Goal: Task Accomplishment & Management: Use online tool/utility

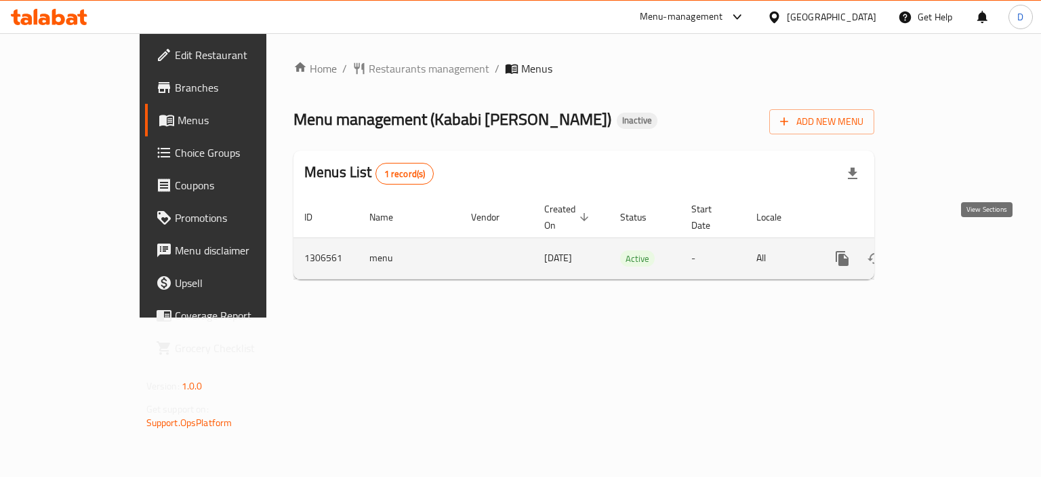
click at [948, 250] on icon "enhanced table" at bounding box center [940, 258] width 16 height 16
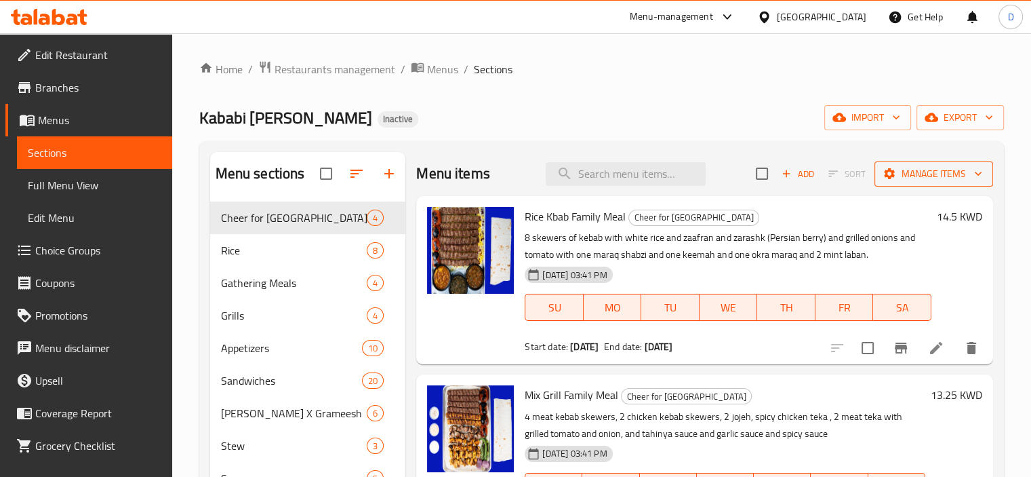
click at [917, 172] on span "Manage items" at bounding box center [933, 173] width 97 height 17
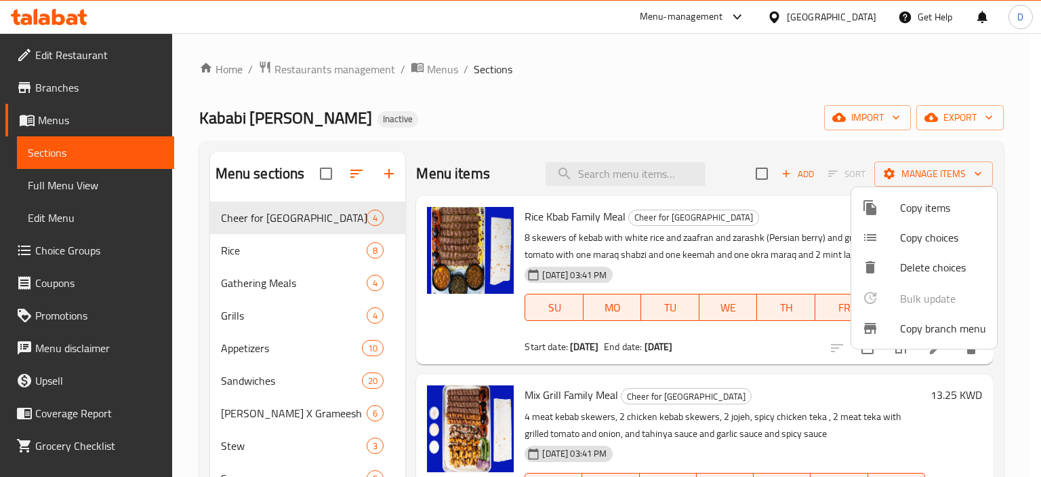
click at [748, 110] on div at bounding box center [520, 238] width 1041 height 477
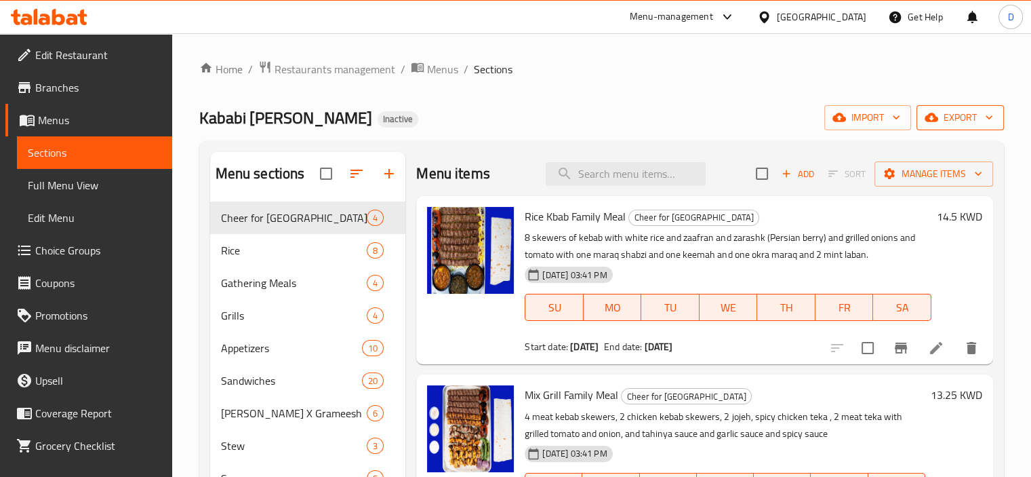
click at [935, 124] on icon "button" at bounding box center [932, 117] width 14 height 14
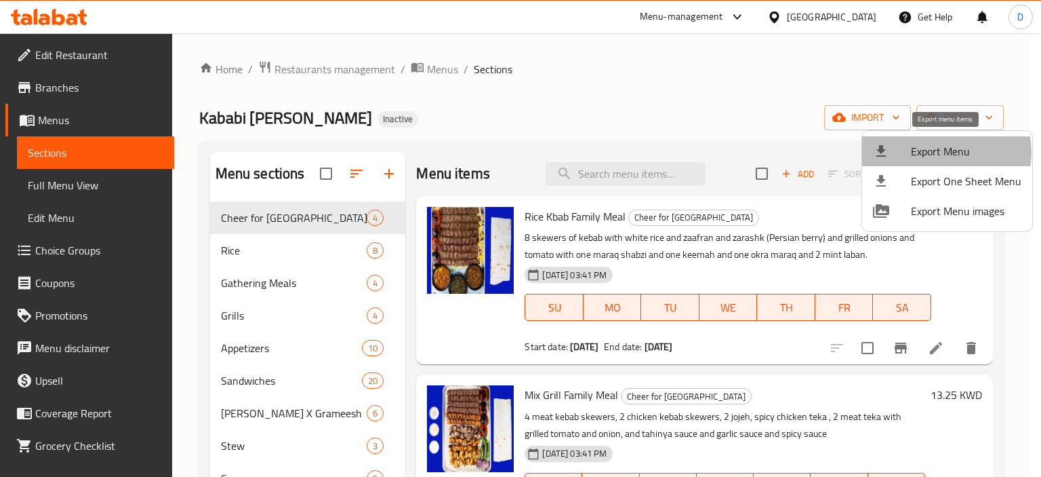
click at [938, 153] on span "Export Menu" at bounding box center [966, 151] width 110 height 16
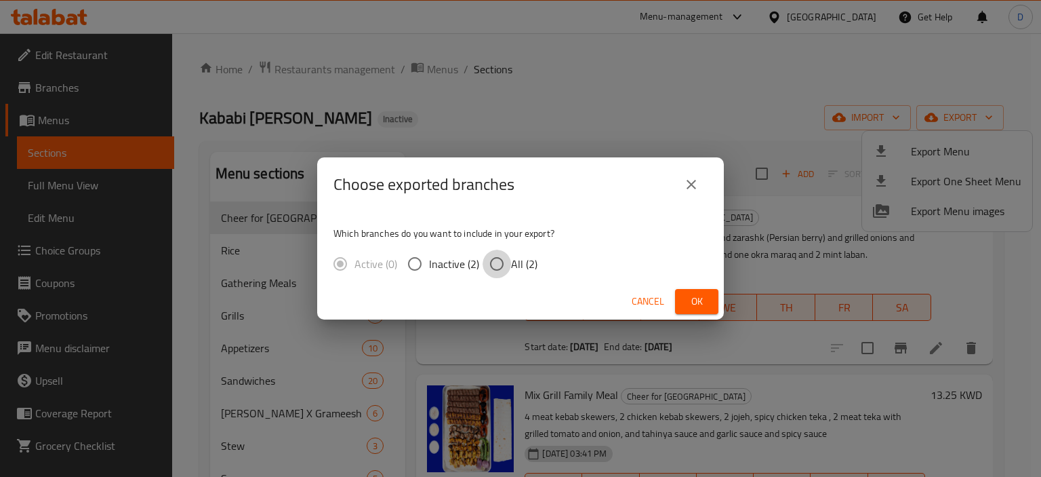
click at [492, 260] on input "All (2)" at bounding box center [497, 263] width 28 height 28
radio input "true"
click at [689, 302] on span "Ok" at bounding box center [697, 301] width 22 height 17
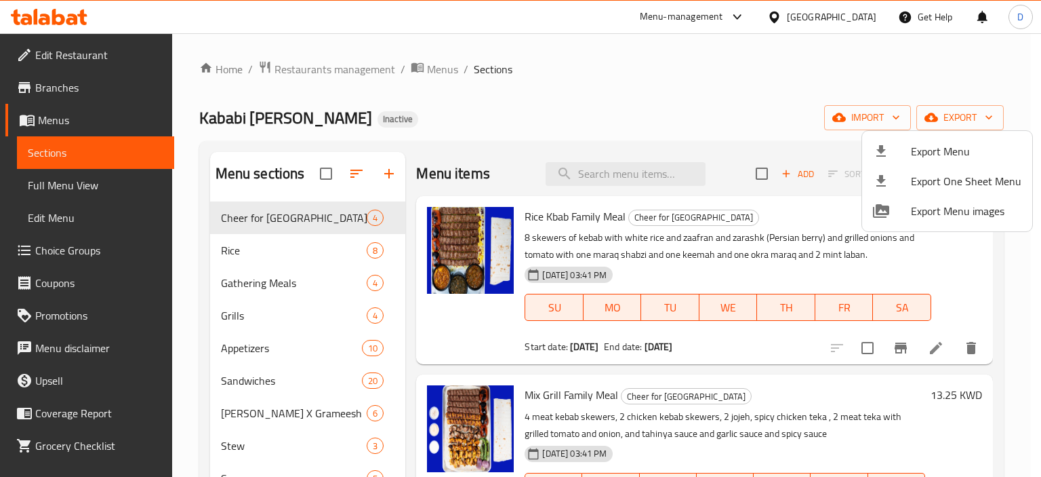
click at [45, 88] on div at bounding box center [520, 238] width 1041 height 477
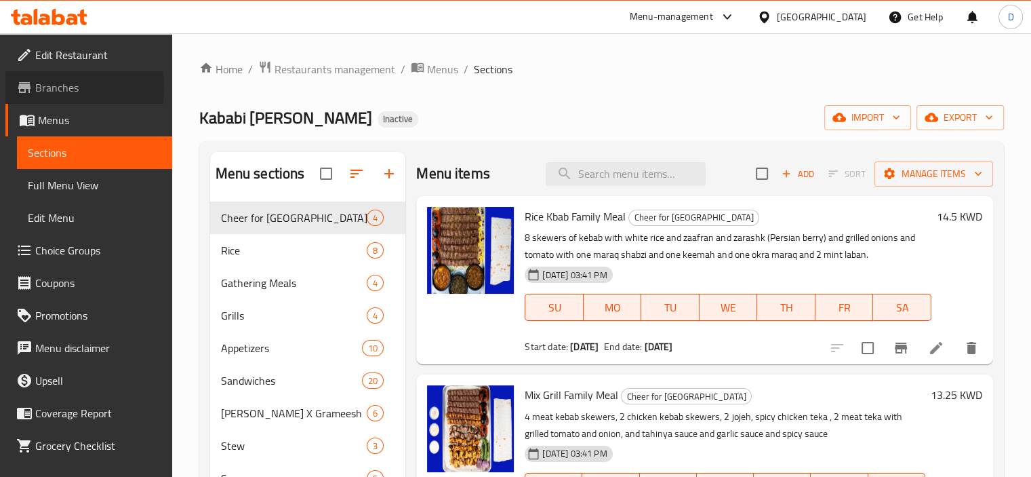
click at [45, 88] on span "Branches" at bounding box center [98, 87] width 126 height 16
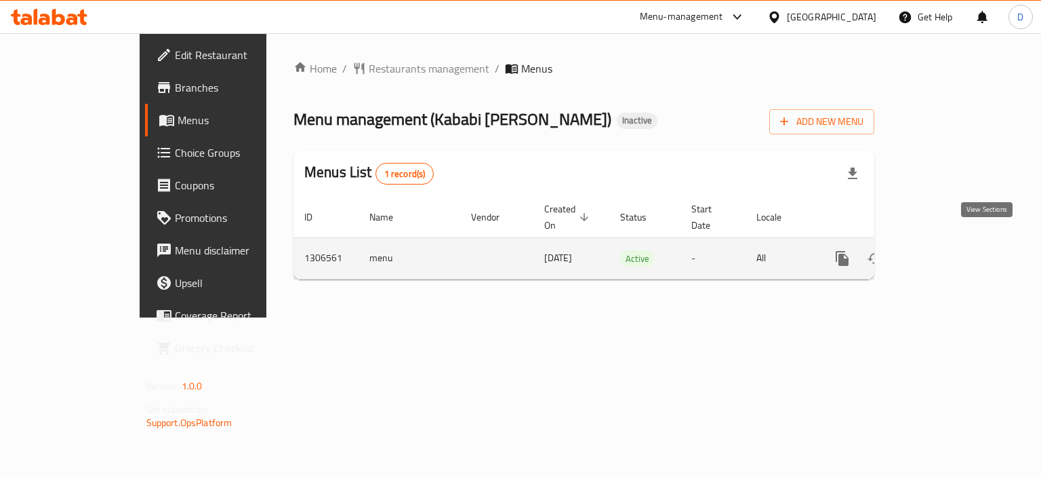
click at [957, 242] on link "enhanced table" at bounding box center [940, 258] width 33 height 33
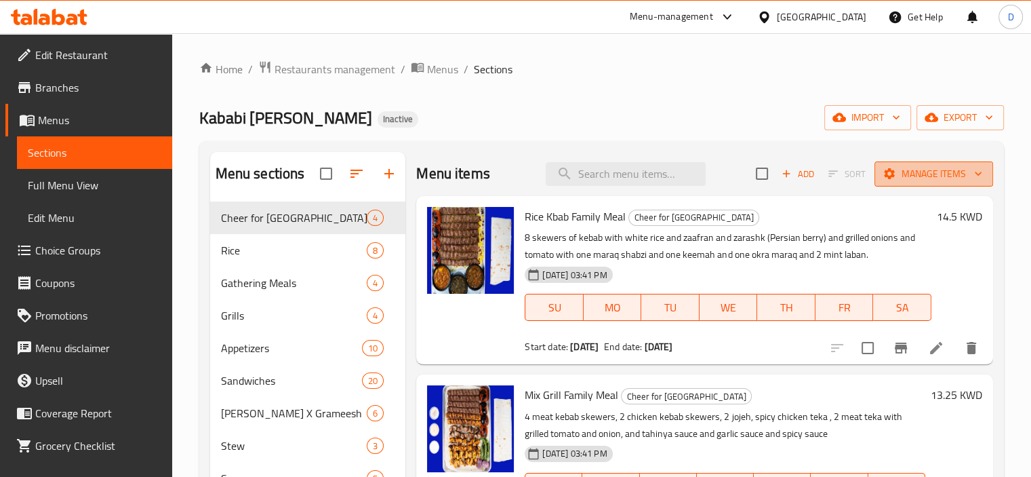
click at [892, 169] on span "Manage items" at bounding box center [933, 173] width 97 height 17
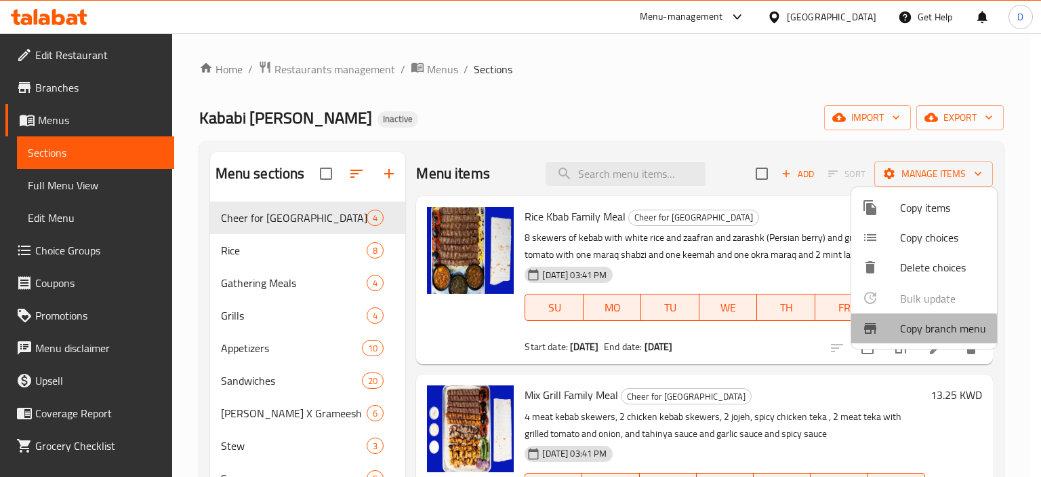
click at [887, 328] on div at bounding box center [881, 328] width 38 height 16
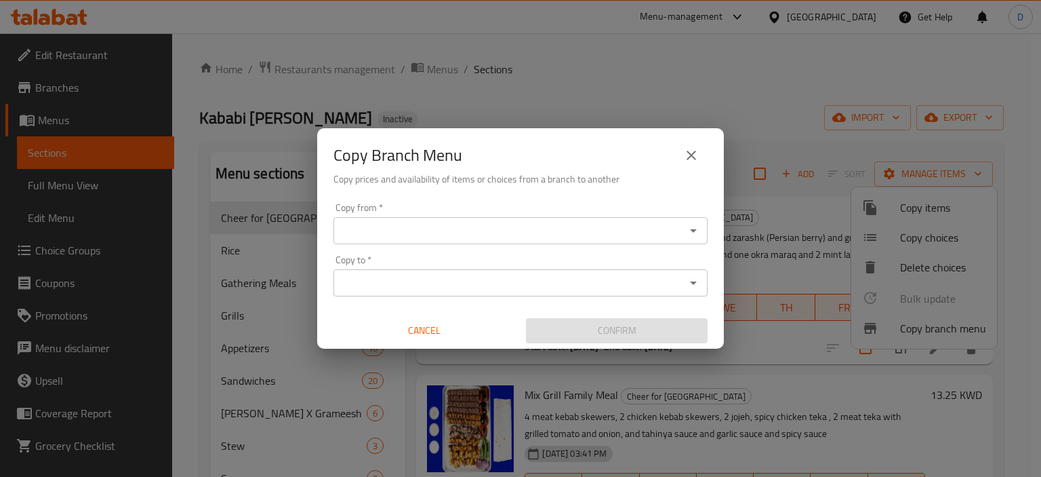
click at [434, 227] on input "Copy from   *" at bounding box center [510, 230] width 344 height 19
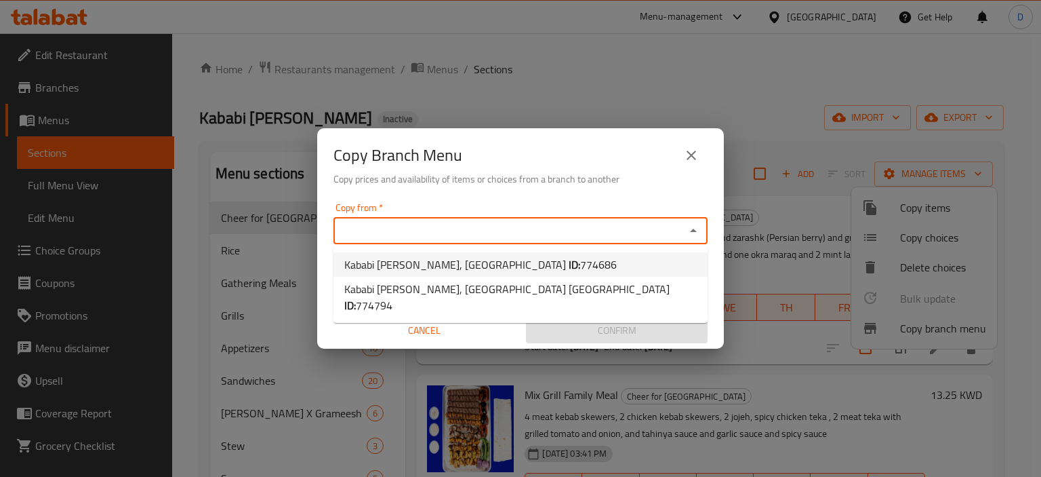
click at [443, 262] on span "Kababi [PERSON_NAME], Ardhiya ID: 774686" at bounding box center [480, 264] width 273 height 16
type input "Kababi [PERSON_NAME], [GEOGRAPHIC_DATA]"
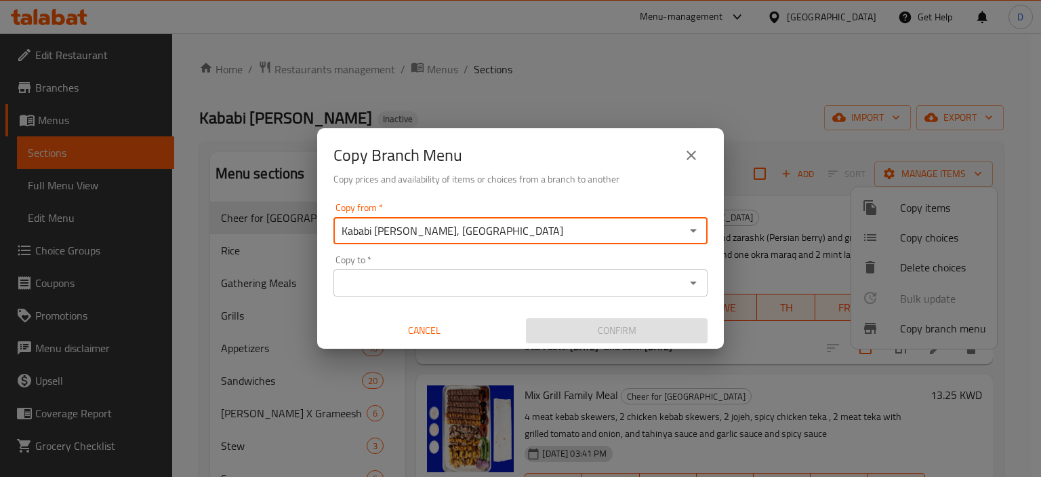
click at [451, 285] on input "Copy to   *" at bounding box center [510, 282] width 344 height 19
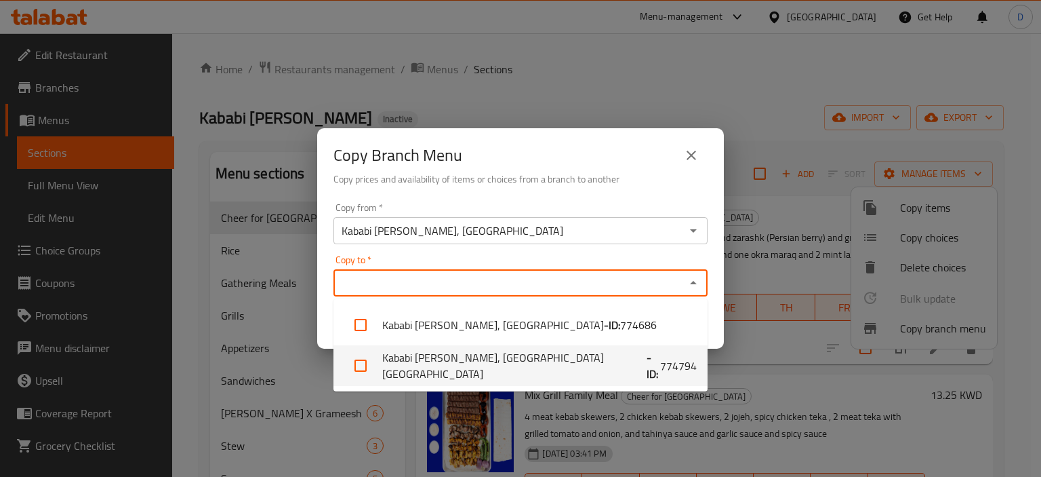
click at [483, 369] on li "Kababi [PERSON_NAME], [GEOGRAPHIC_DATA] [GEOGRAPHIC_DATA] - ID: 774794" at bounding box center [521, 365] width 374 height 41
checkbox input "true"
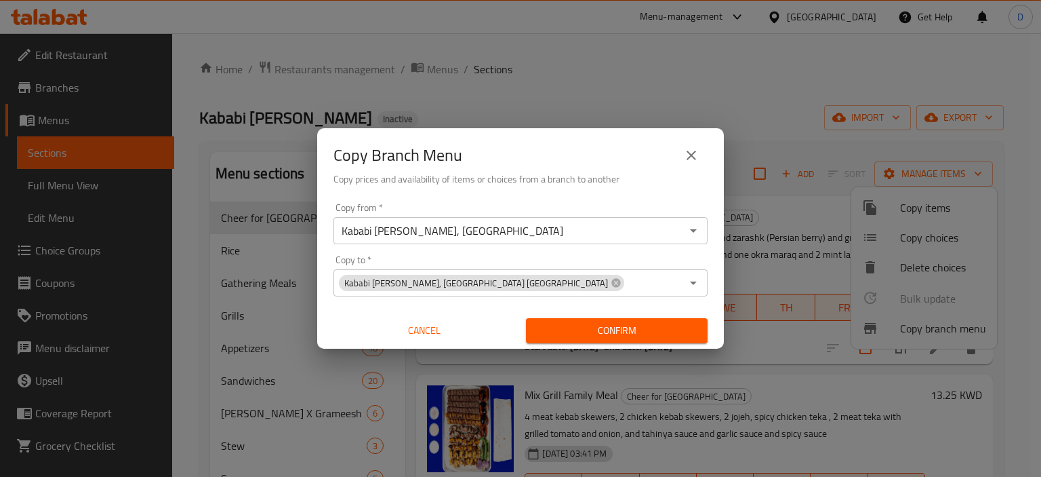
click at [614, 245] on div "Copy from   * Kababi [PERSON_NAME], Ardhiya Copy from * Copy to   * Kababi [PER…" at bounding box center [520, 272] width 407 height 151
click at [647, 327] on span "Confirm" at bounding box center [617, 330] width 160 height 17
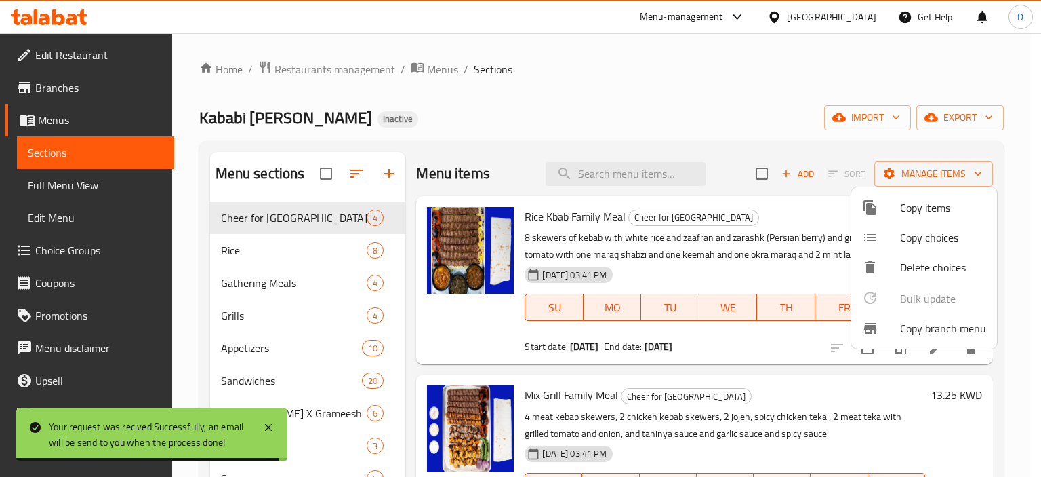
click at [43, 89] on div at bounding box center [520, 238] width 1041 height 477
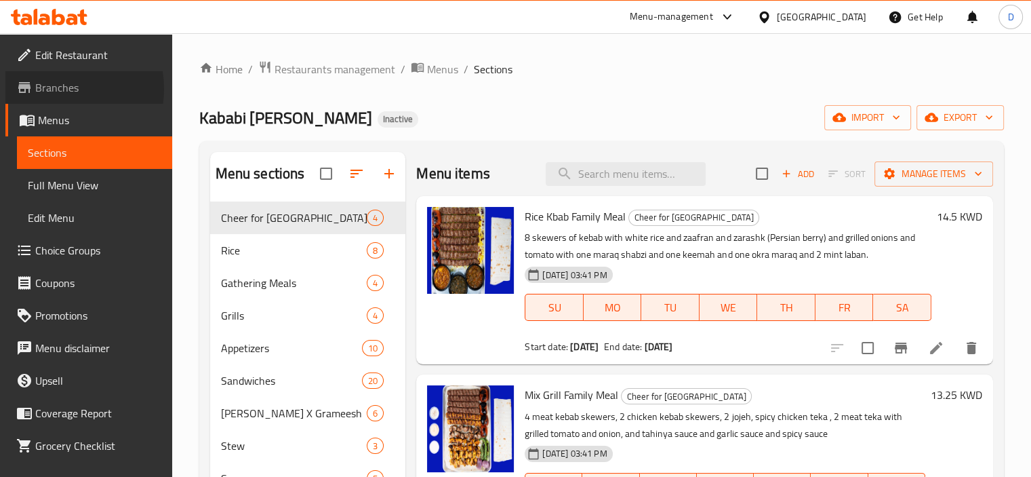
click at [52, 89] on span "Branches" at bounding box center [98, 87] width 126 height 16
